Goal: Information Seeking & Learning: Check status

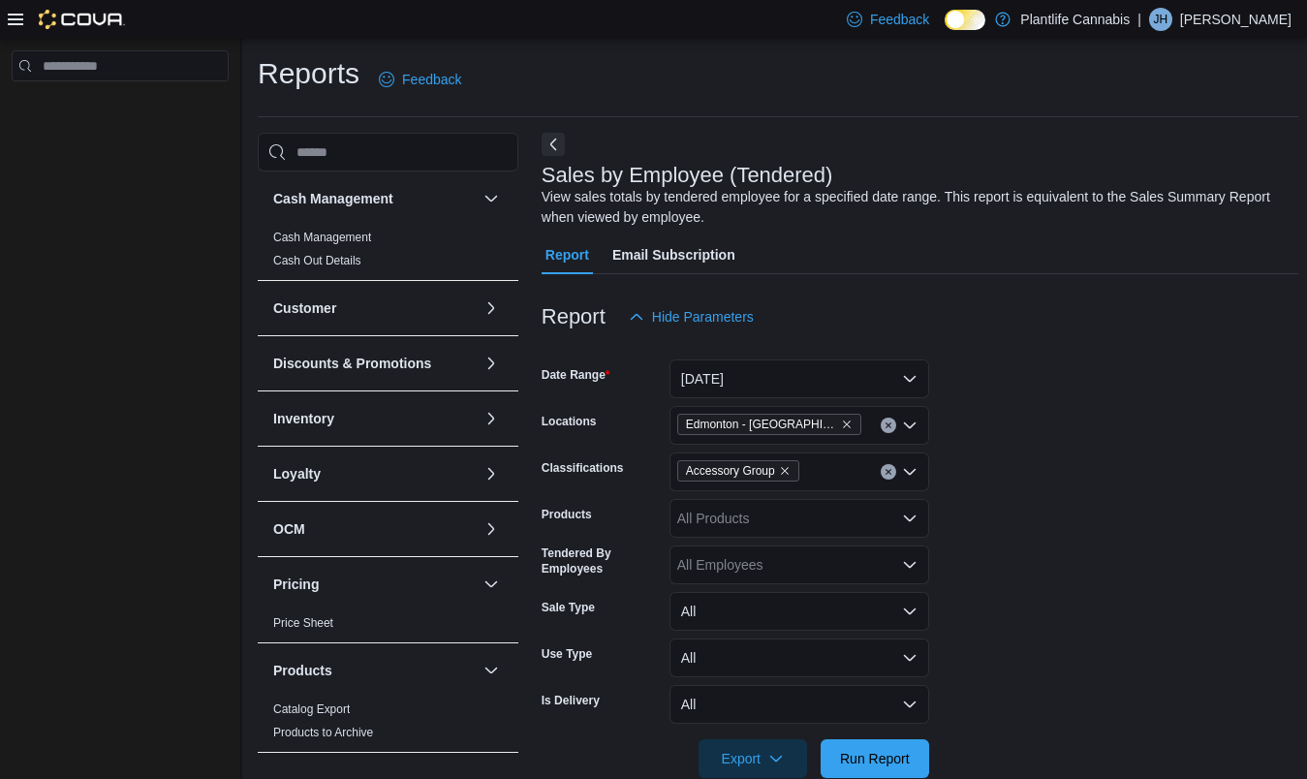
scroll to position [38, 0]
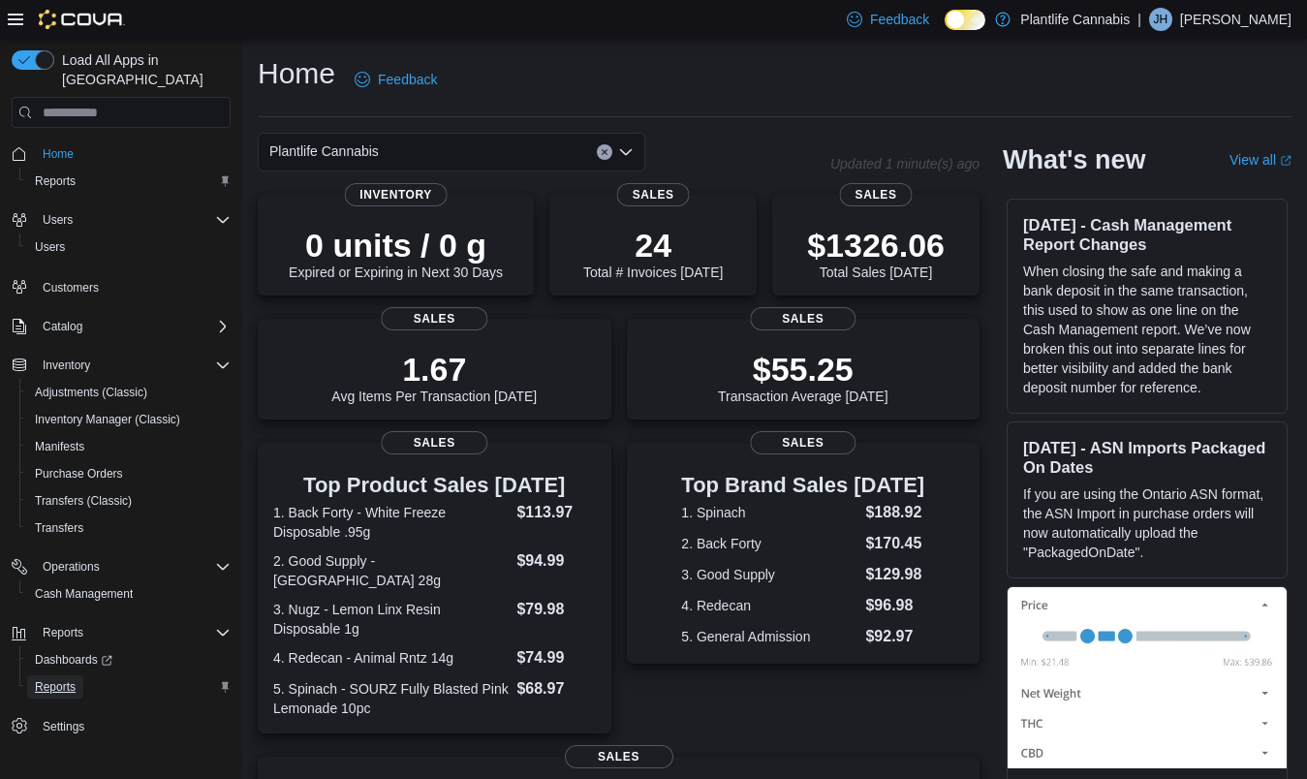
click at [73, 679] on span "Reports" at bounding box center [55, 686] width 41 height 15
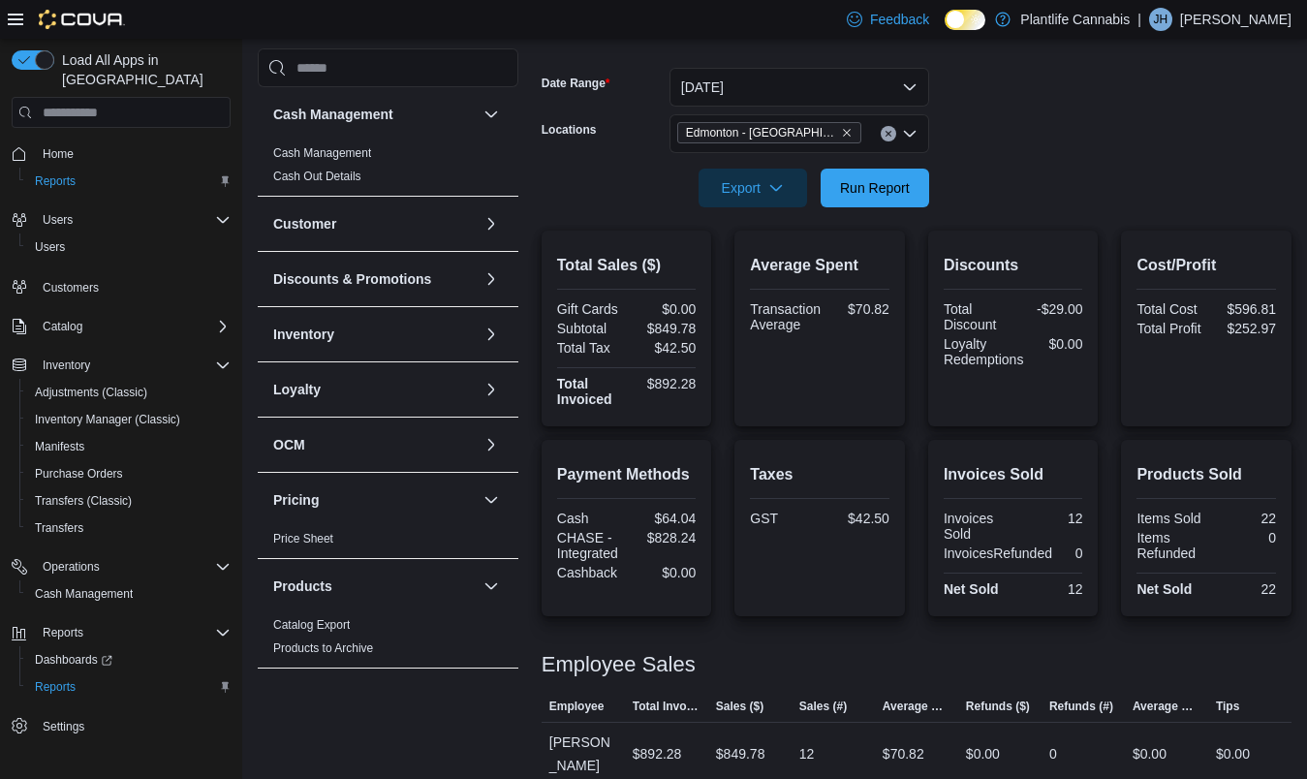
scroll to position [294, 0]
